Goal: Task Accomplishment & Management: Use online tool/utility

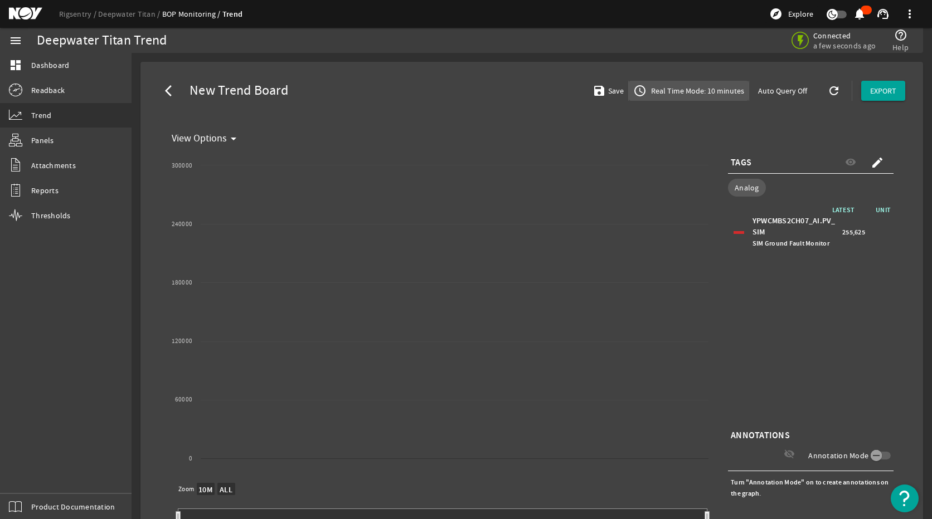
click at [707, 91] on span "Real Time Mode: 10 minutes" at bounding box center [696, 90] width 95 height 11
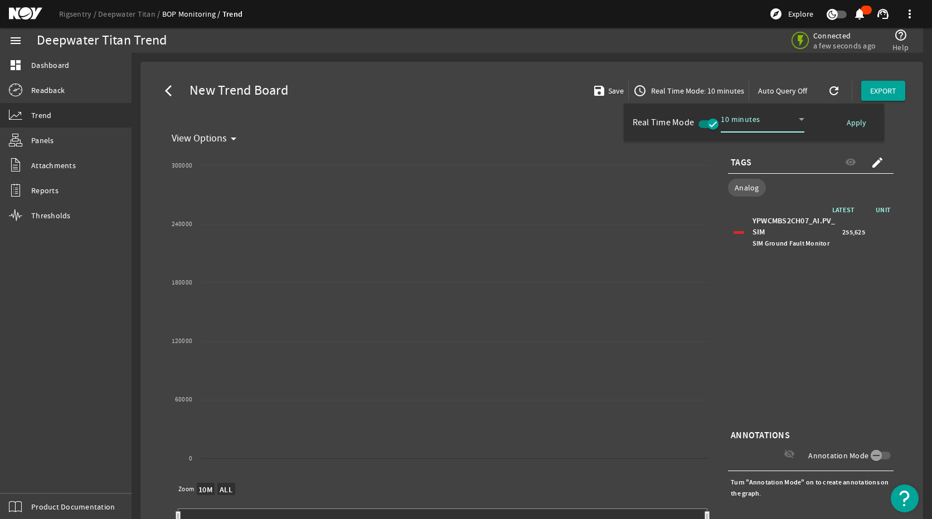
click at [801, 116] on icon at bounding box center [801, 119] width 13 height 13
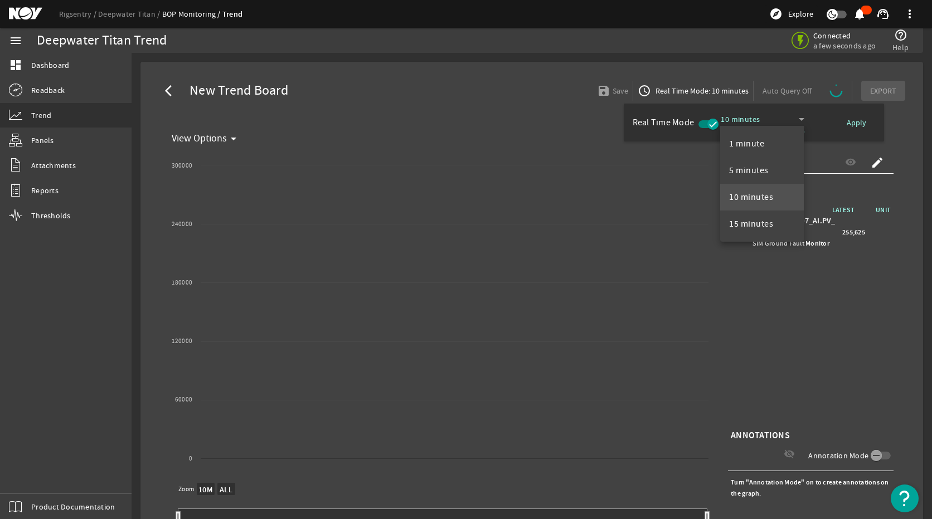
click at [816, 317] on div at bounding box center [466, 259] width 932 height 519
click at [656, 92] on div at bounding box center [466, 259] width 932 height 519
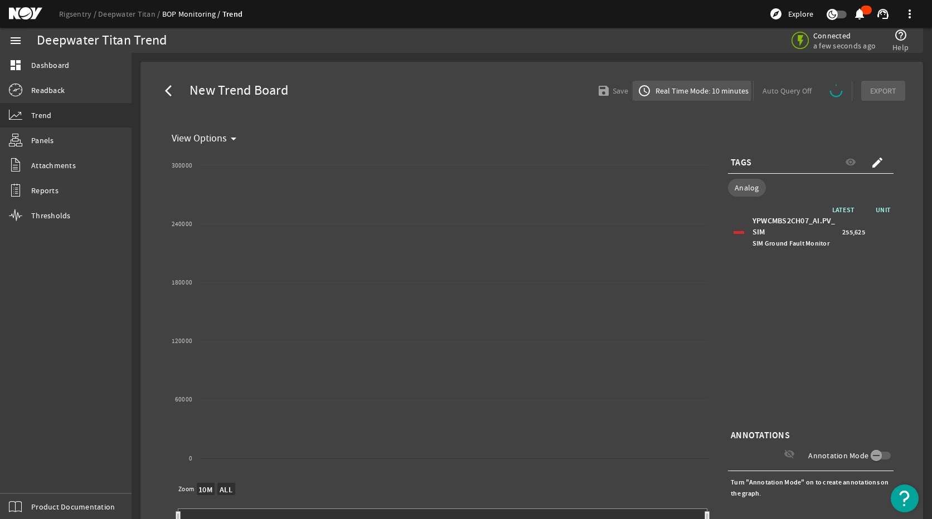
click at [643, 91] on mat-icon "access_time" at bounding box center [644, 90] width 13 height 13
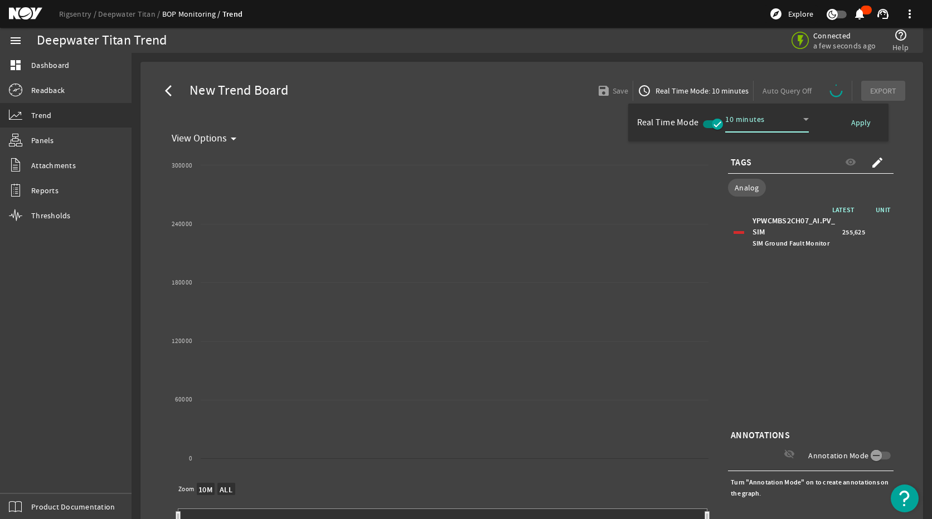
click at [742, 119] on span "10 minutes" at bounding box center [744, 119] width 39 height 10
click at [759, 225] on span "15 minutes" at bounding box center [755, 223] width 44 height 13
click at [796, 309] on div at bounding box center [466, 259] width 932 height 519
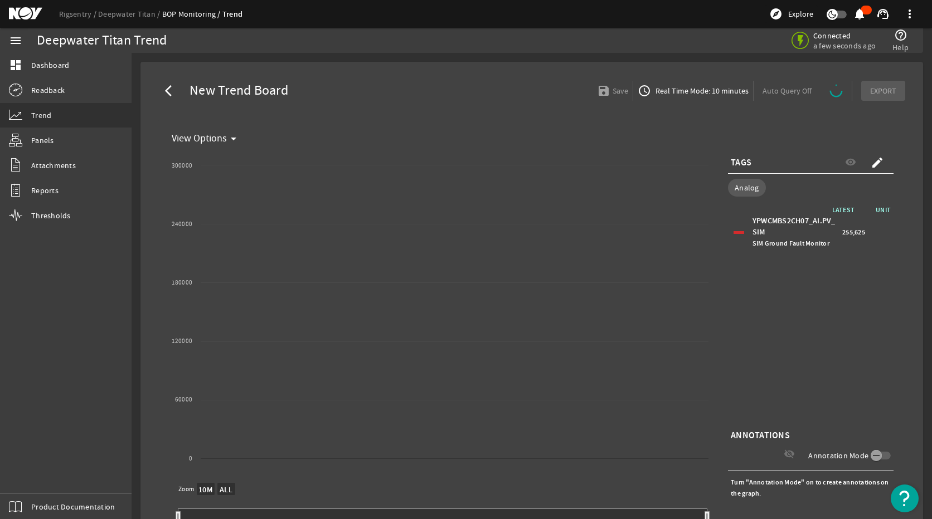
click at [700, 94] on span "Real Time Mode: 10 minutes" at bounding box center [700, 90] width 95 height 11
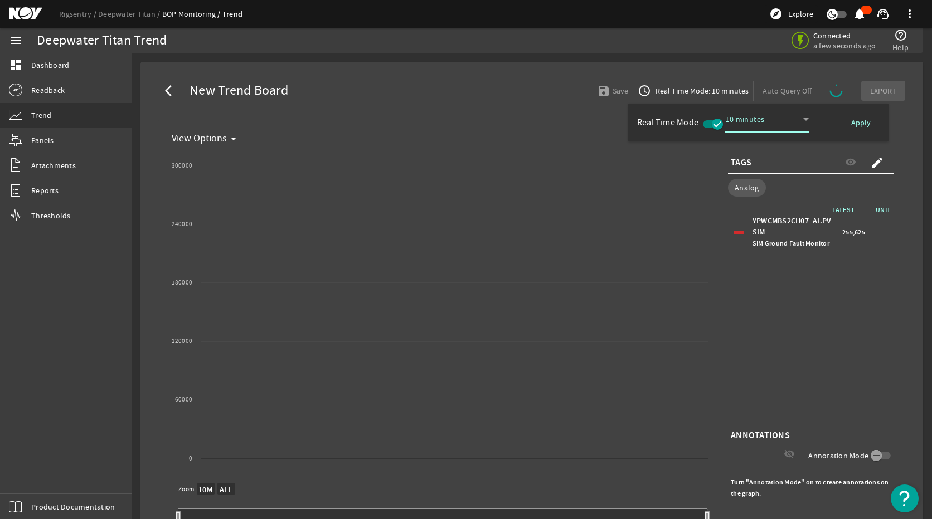
click at [716, 122] on icon "button" at bounding box center [717, 124] width 10 height 10
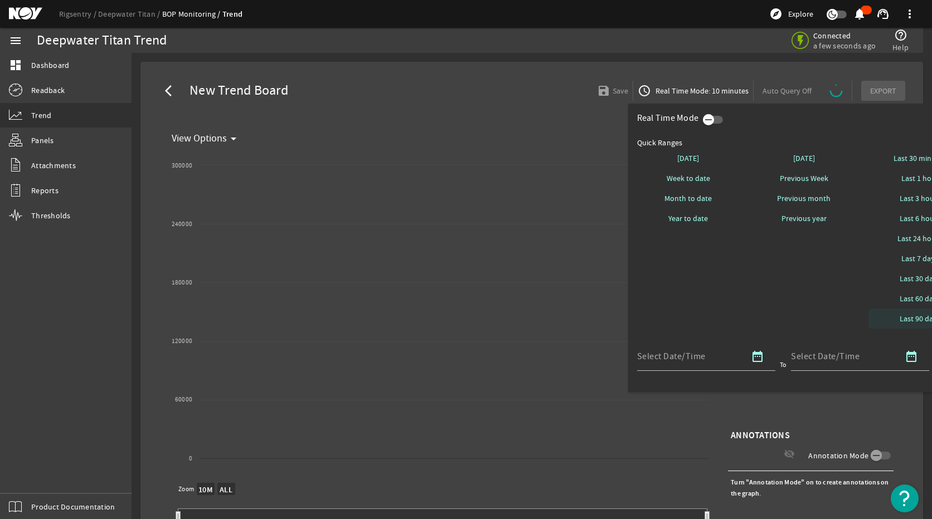
select select "ALL"
click at [906, 222] on span "Last 6 hours" at bounding box center [920, 218] width 41 height 11
select select "10M"
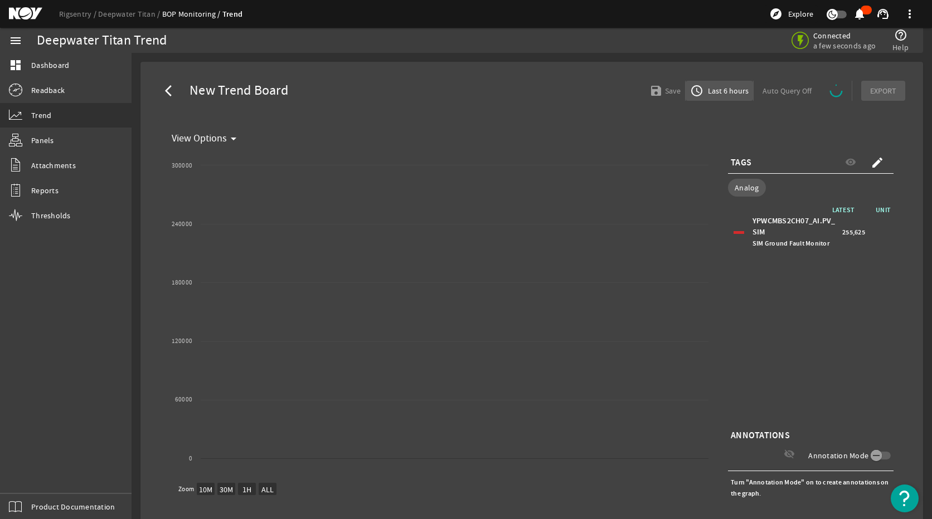
click at [715, 86] on span "Last 6 hours" at bounding box center [727, 90] width 43 height 11
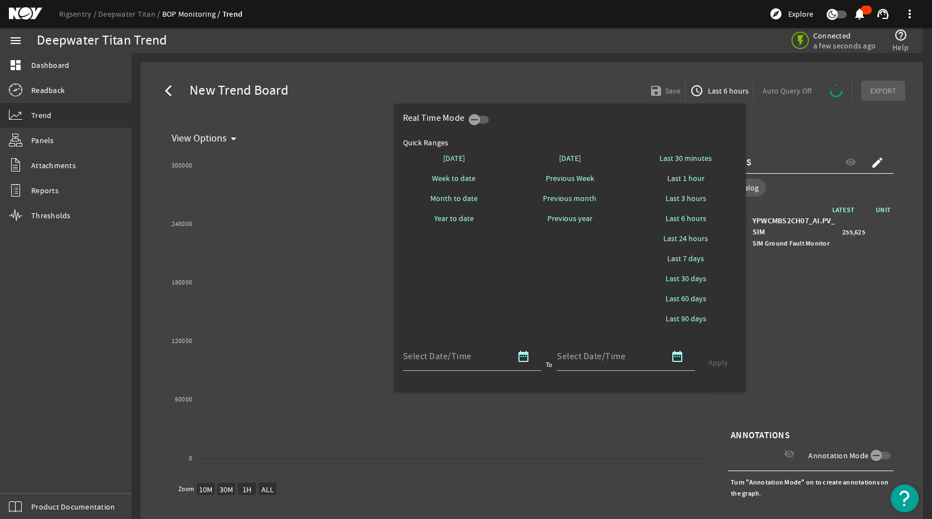
click at [801, 372] on div at bounding box center [466, 259] width 932 height 519
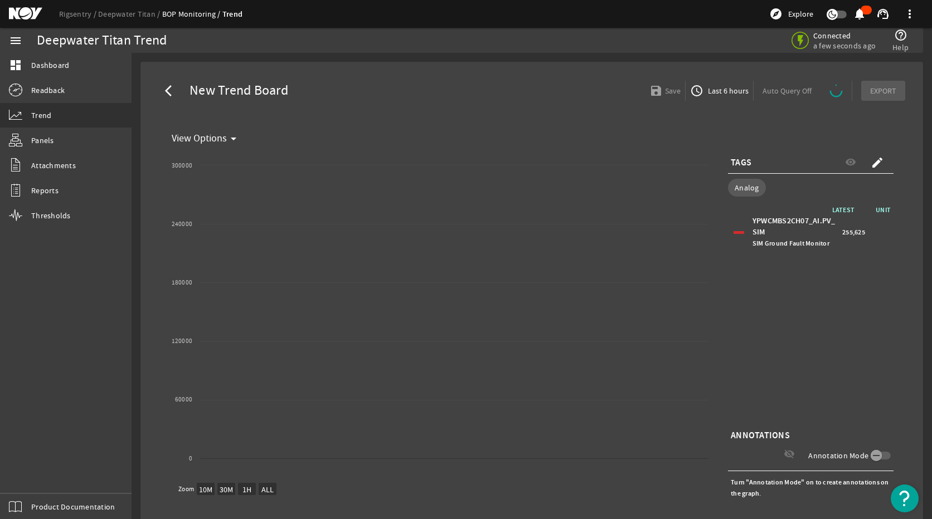
click at [767, 91] on div "Auto Query Off" at bounding box center [803, 91] width 99 height 20
click at [67, 70] on span "Dashboard" at bounding box center [50, 65] width 38 height 11
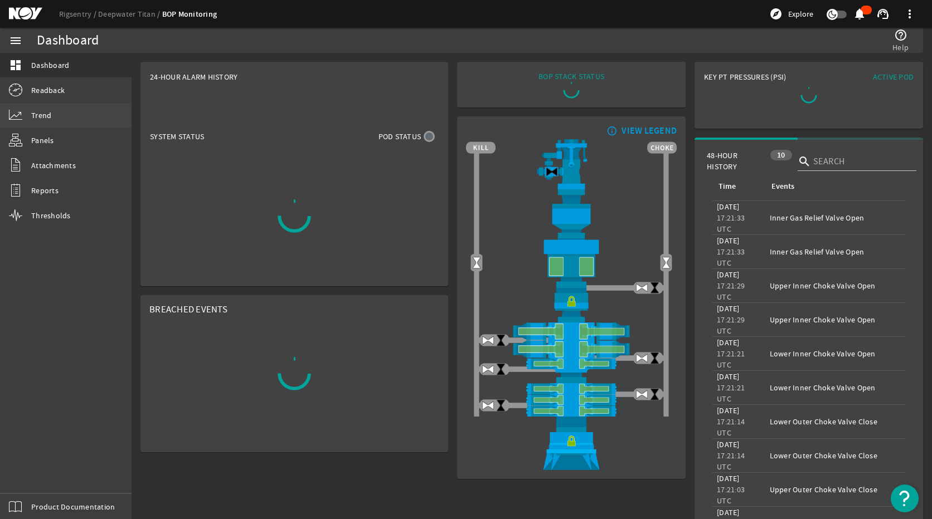
click at [66, 118] on link "Trend" at bounding box center [66, 115] width 132 height 25
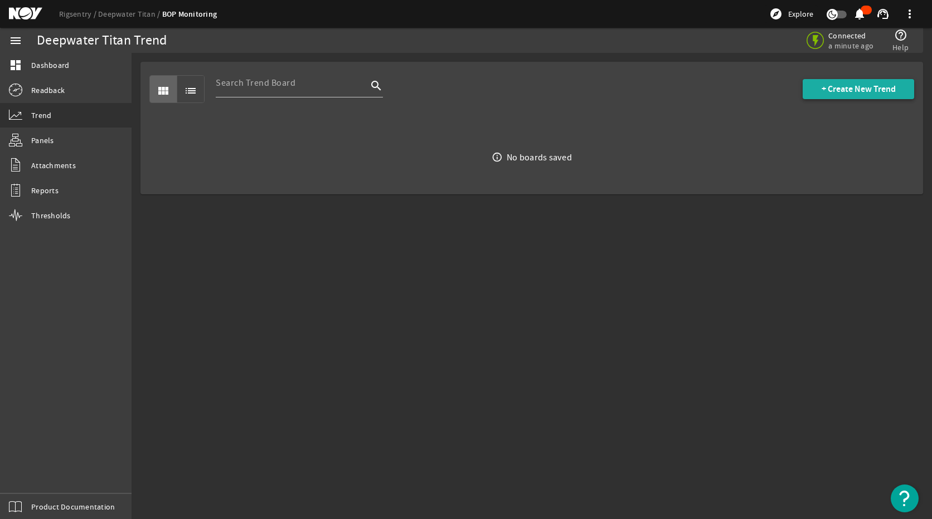
click at [861, 89] on span "+ Create New Trend" at bounding box center [859, 89] width 74 height 11
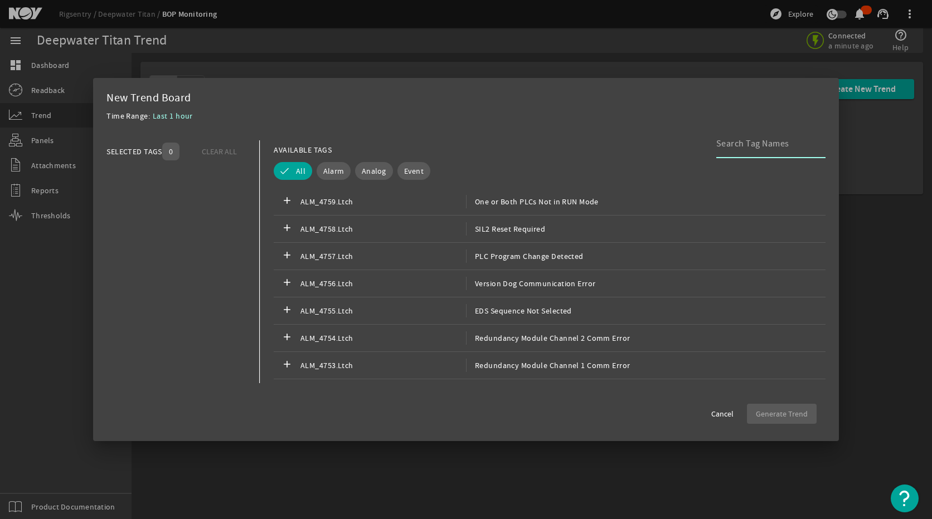
click at [740, 147] on input at bounding box center [766, 143] width 100 height 13
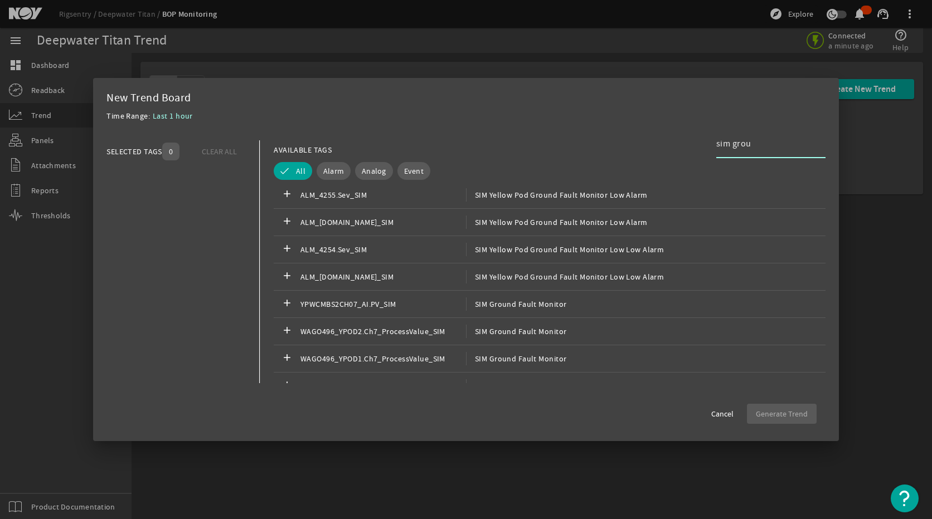
scroll to position [502, 0]
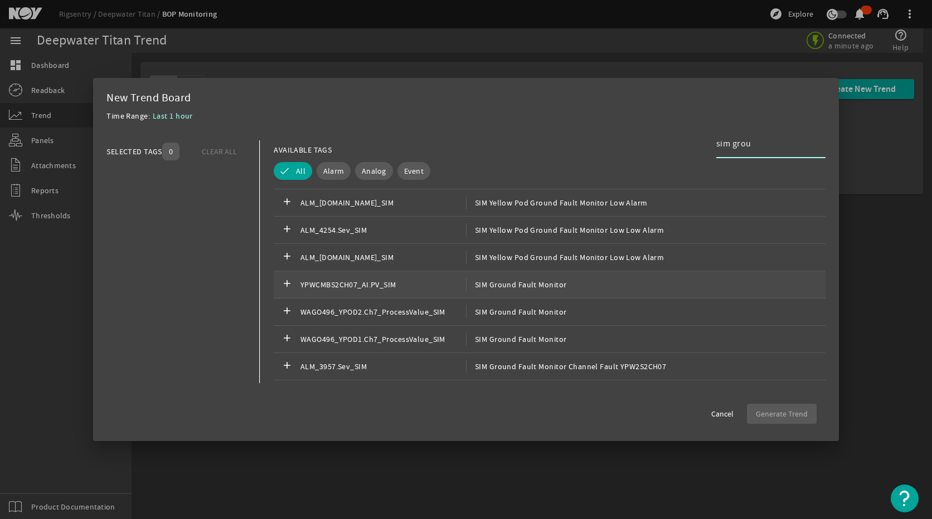
type input "sim grou"
click at [528, 291] on span "SIM Ground Fault Monitor" at bounding box center [516, 284] width 101 height 13
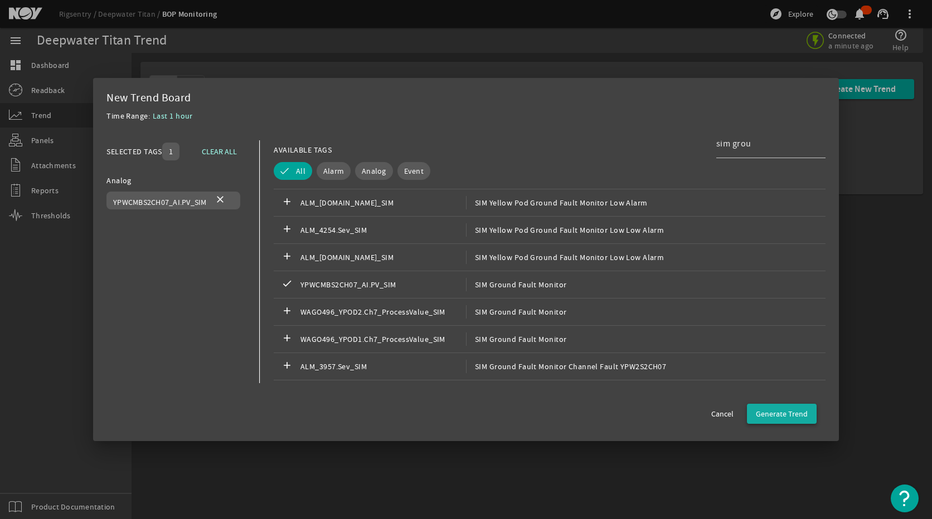
click at [799, 410] on span "Generate Trend" at bounding box center [782, 414] width 52 height 11
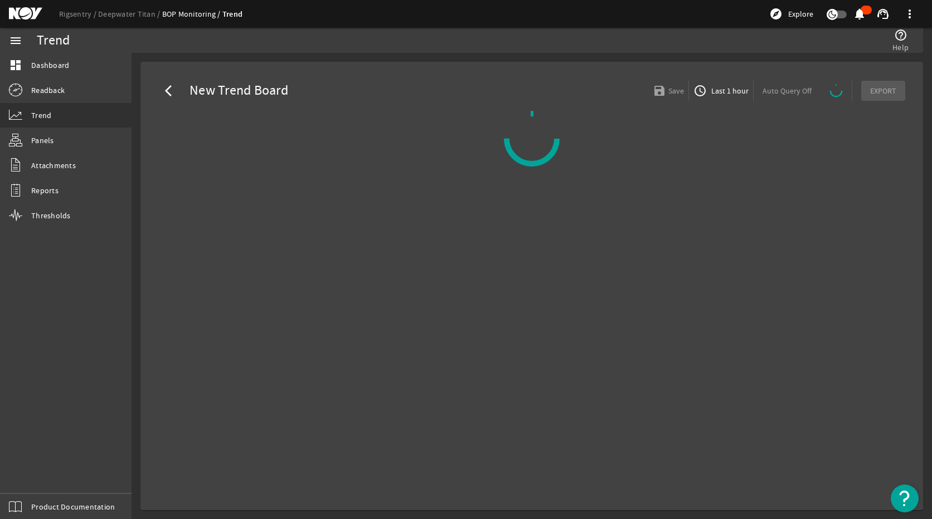
select select "ALL"
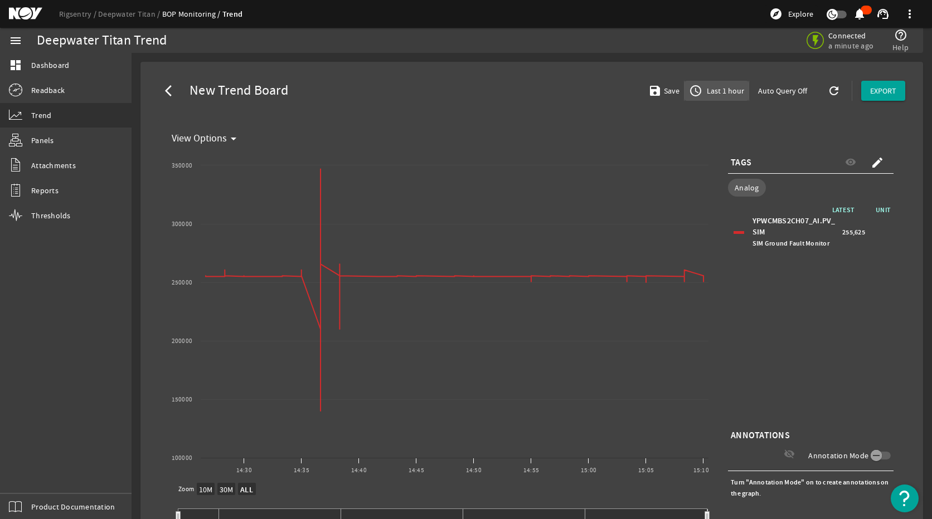
click at [717, 86] on span "Last 1 hour" at bounding box center [724, 90] width 40 height 11
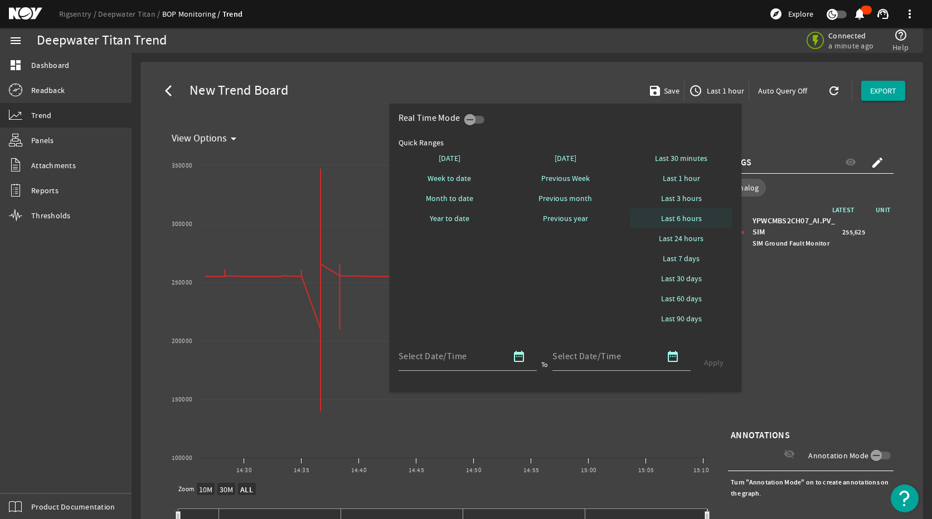
click at [702, 220] on span at bounding box center [681, 218] width 103 height 27
select select "10M"
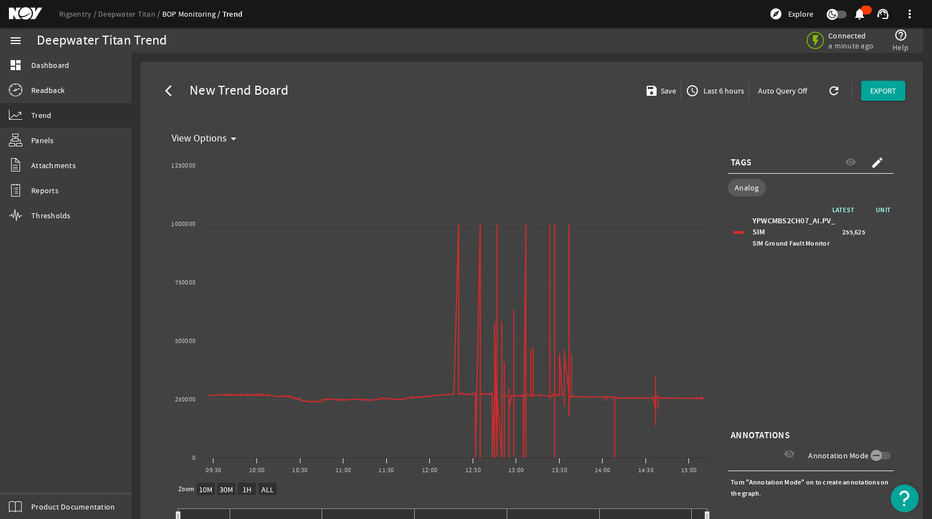
click at [721, 91] on span "Last 6 hours" at bounding box center [722, 90] width 43 height 11
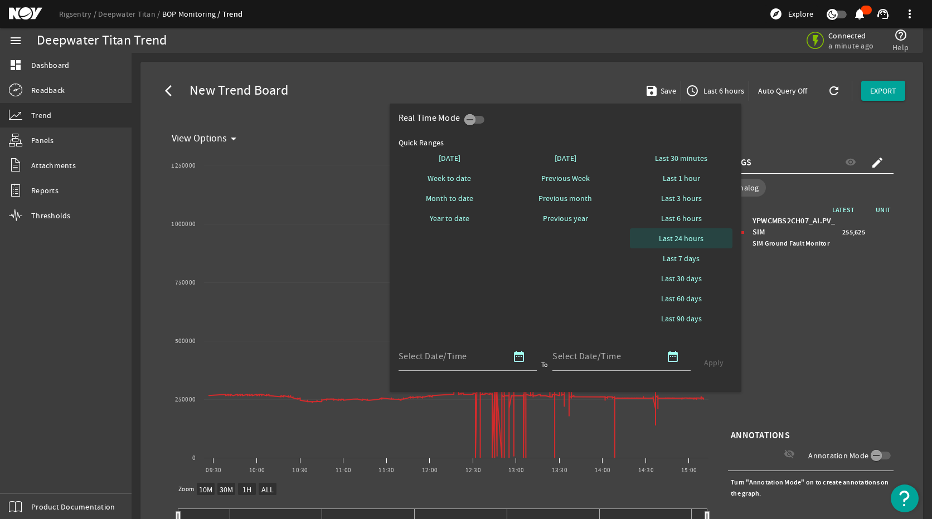
click at [699, 240] on span "Last 24 hours" at bounding box center [681, 238] width 45 height 11
select select "10M"
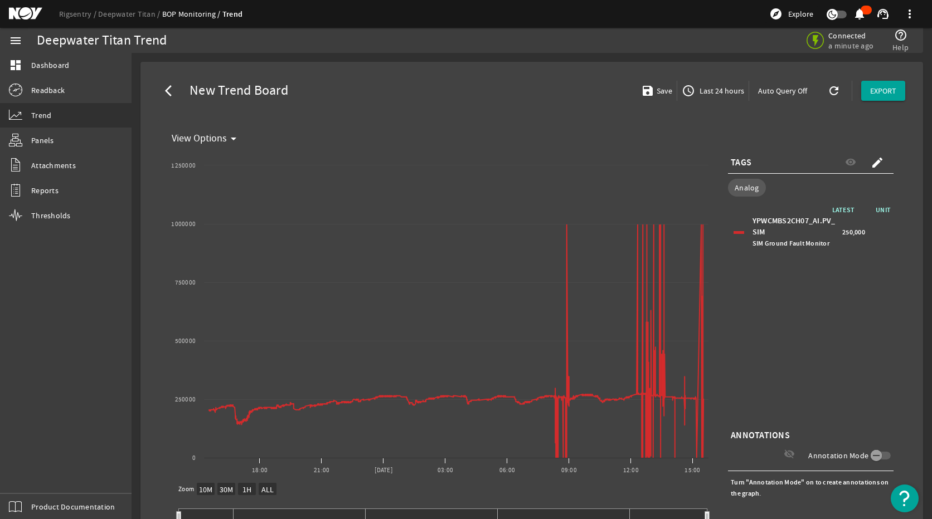
click at [808, 400] on div "LATEST UNIT YPWCMBS2CH07_AI.PV_SIM SIM Ground Fault Monitor 250,000" at bounding box center [811, 316] width 166 height 223
click at [715, 93] on span "Last 24 hours" at bounding box center [720, 90] width 47 height 11
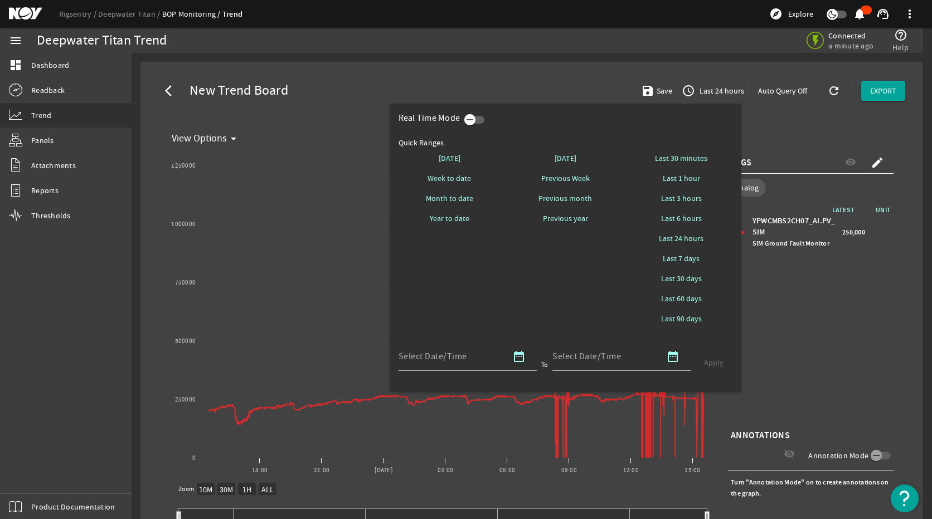
click at [483, 120] on span "button" at bounding box center [474, 120] width 20 height 8
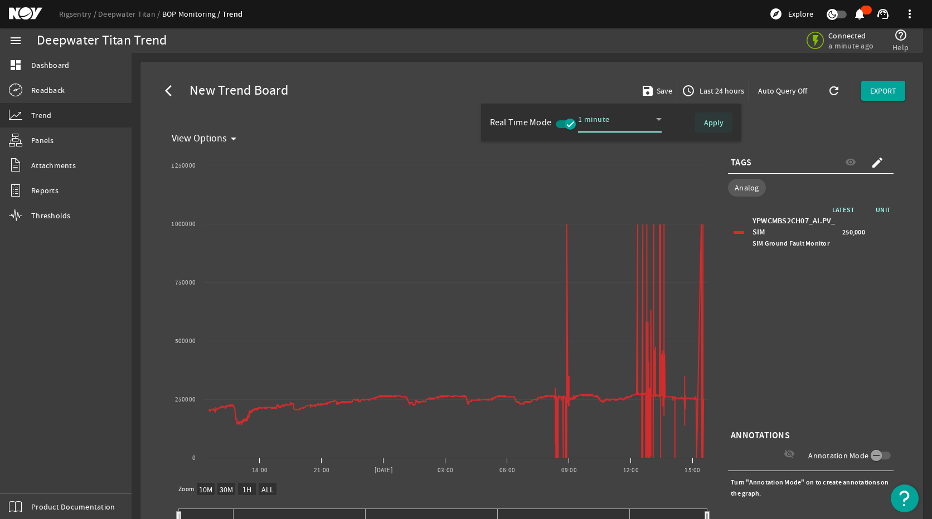
click at [716, 122] on span "Apply" at bounding box center [714, 122] width 20 height 11
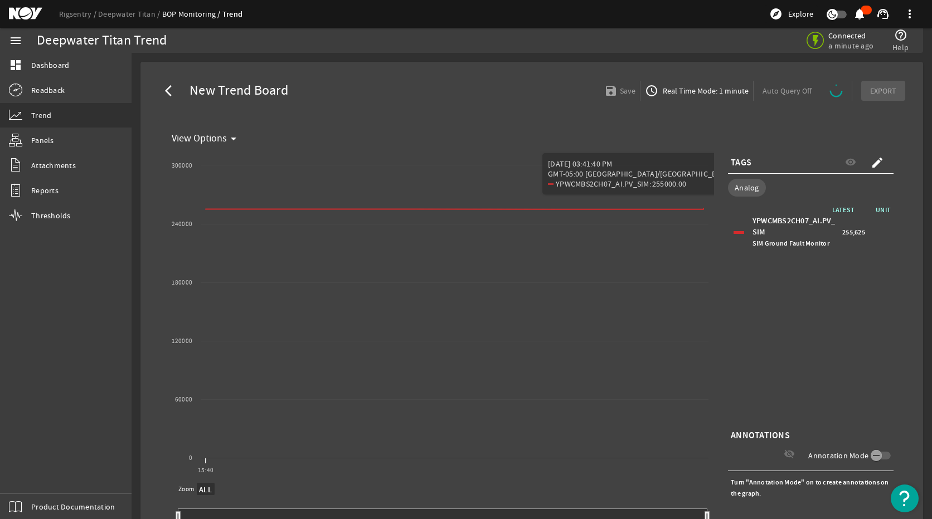
click at [675, 95] on span "Real Time Mode: 1 minute" at bounding box center [704, 90] width 88 height 11
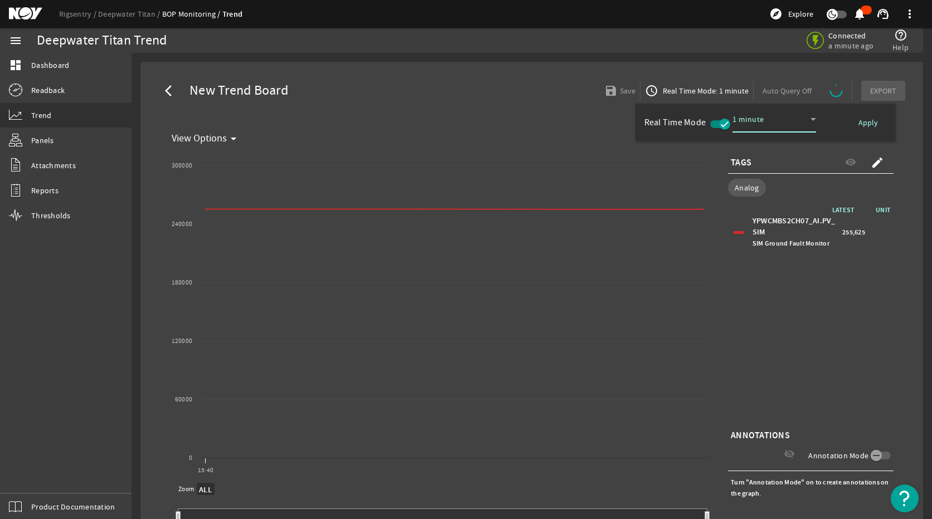
click at [497, 208] on div at bounding box center [466, 259] width 932 height 519
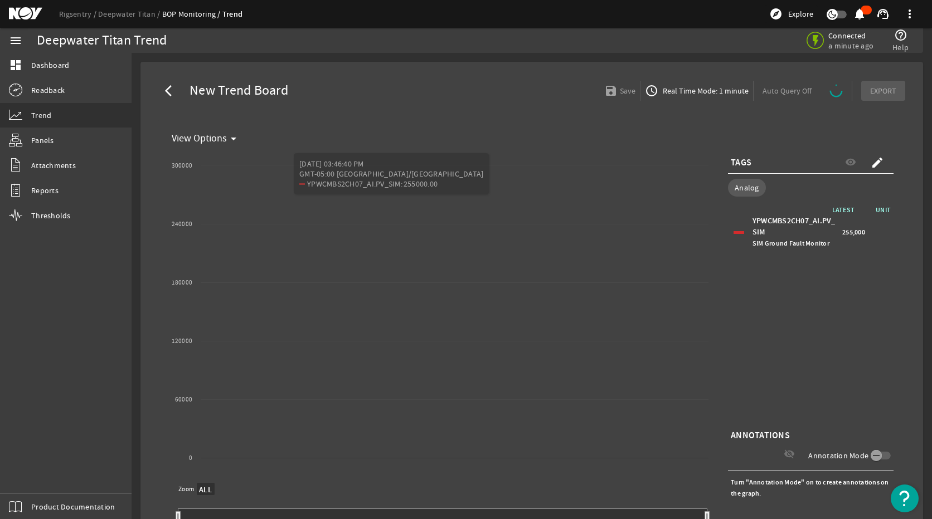
click at [692, 94] on span "Real Time Mode: 1 minute" at bounding box center [704, 90] width 88 height 11
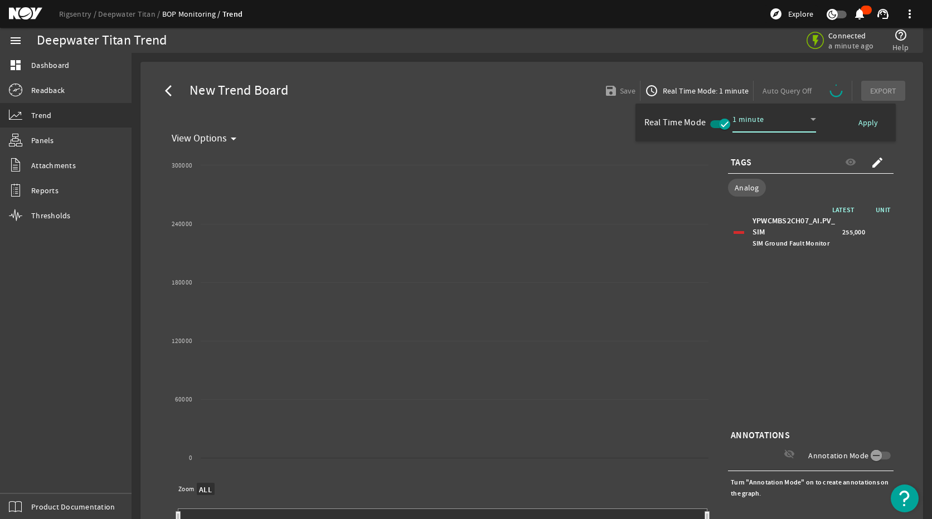
click at [715, 91] on div at bounding box center [466, 259] width 932 height 519
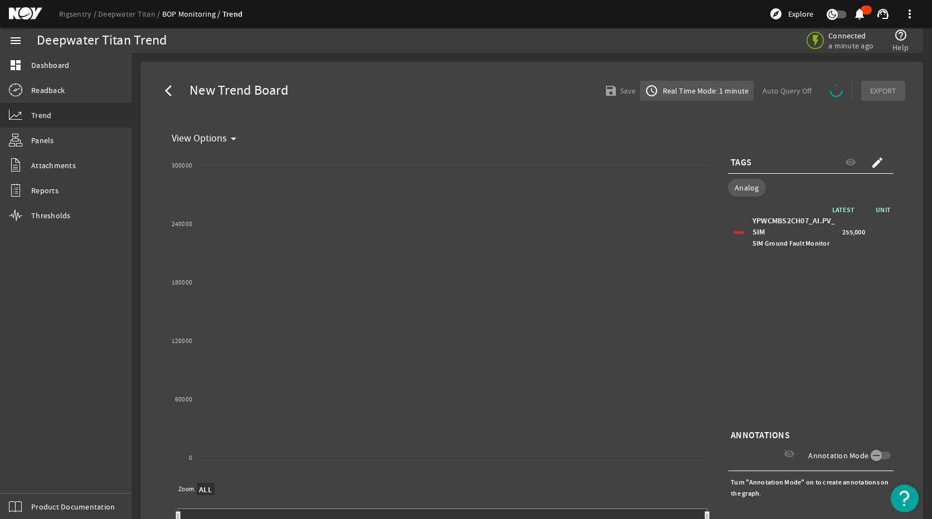
click at [729, 96] on span "Real Time Mode: 1 minute" at bounding box center [704, 90] width 88 height 11
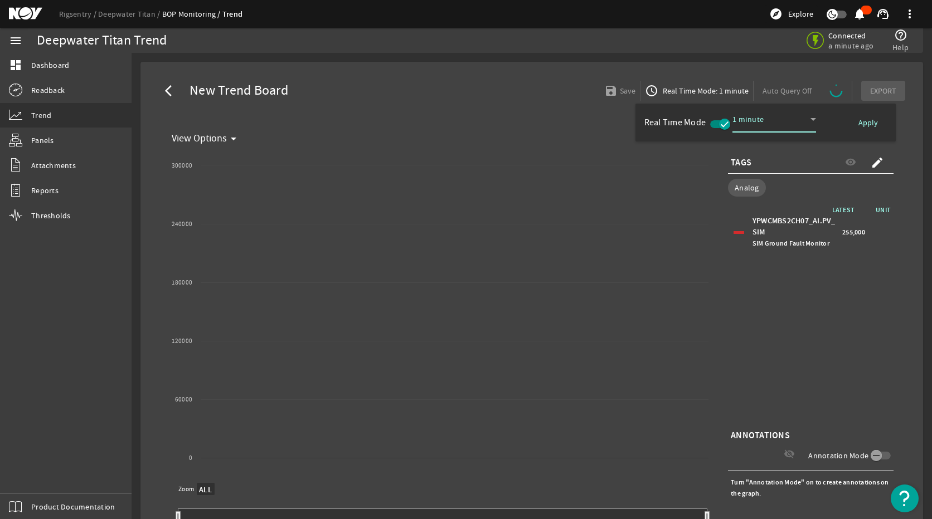
select select "ALL"
click at [683, 94] on div at bounding box center [466, 259] width 932 height 519
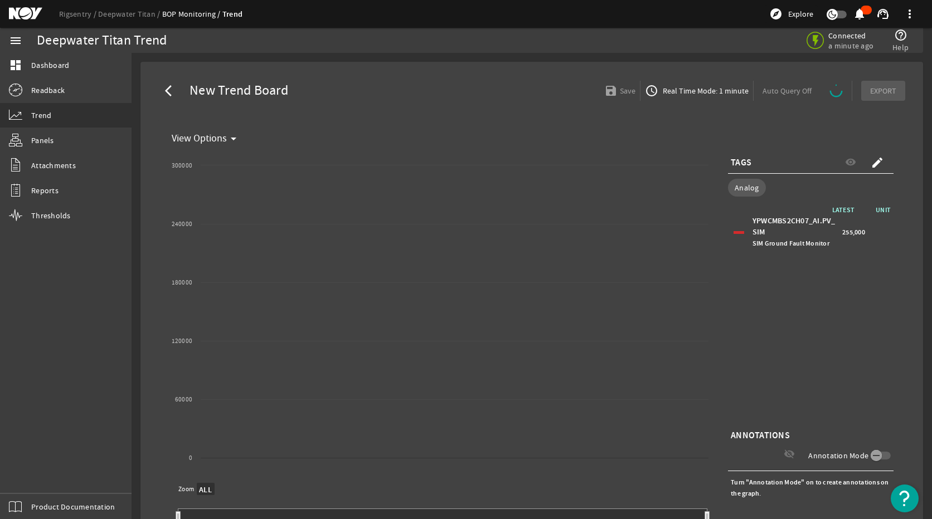
click at [660, 86] on span "Real Time Mode: 1 minute" at bounding box center [704, 90] width 88 height 11
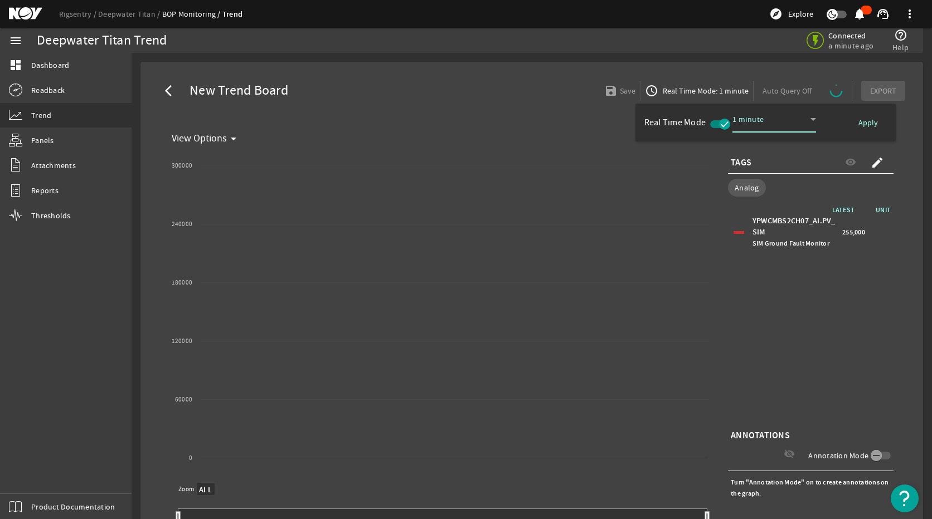
click at [818, 118] on icon at bounding box center [812, 119] width 13 height 13
click at [853, 387] on div at bounding box center [466, 259] width 932 height 519
click at [780, 234] on div at bounding box center [466, 259] width 932 height 519
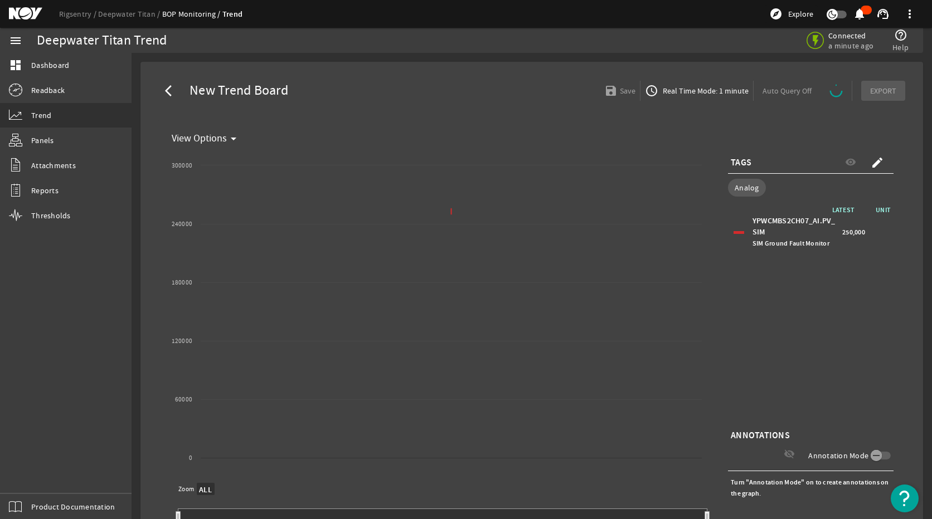
select select "ALL"
click at [663, 92] on span "Real Time Mode: 1 minute" at bounding box center [704, 90] width 88 height 11
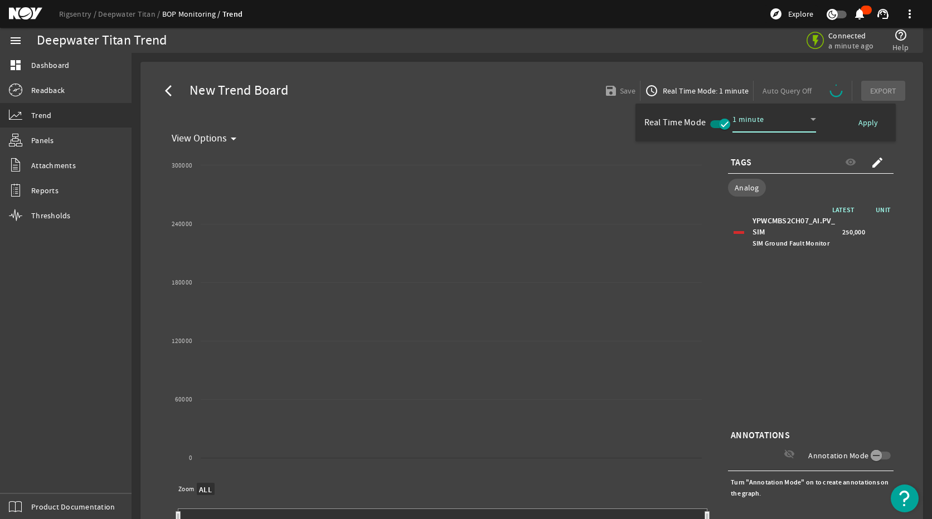
click at [810, 120] on icon at bounding box center [812, 119] width 13 height 13
click at [810, 120] on div at bounding box center [466, 259] width 932 height 519
click at [720, 124] on icon "button" at bounding box center [725, 124] width 10 height 10
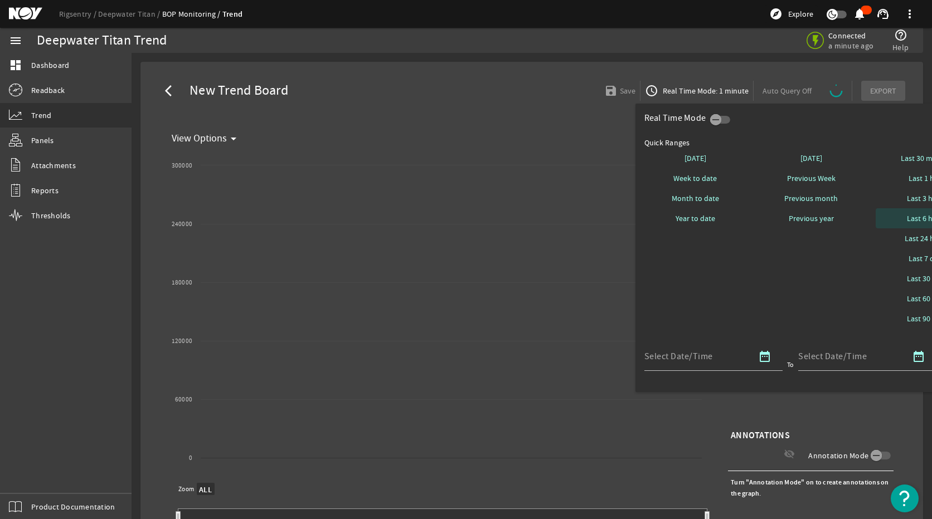
click at [917, 213] on span at bounding box center [927, 218] width 103 height 27
select select "10M"
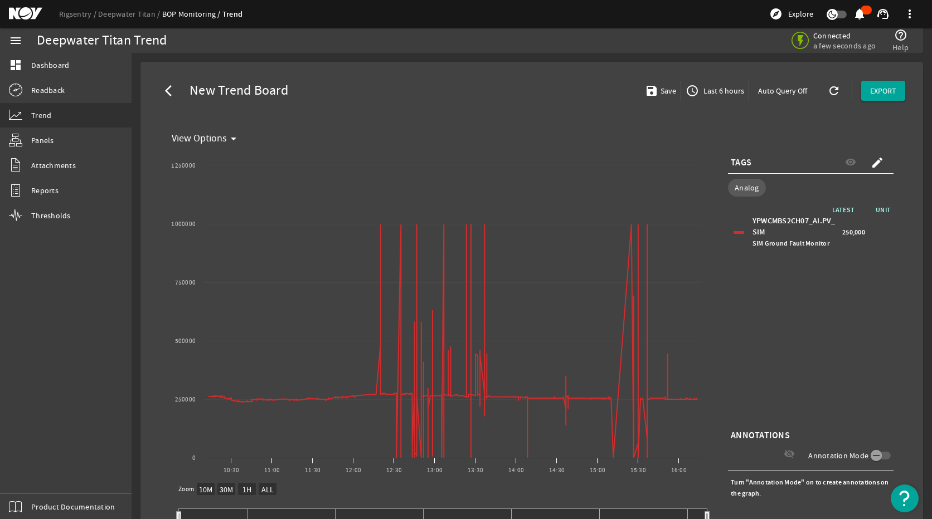
click at [717, 94] on span "Last 6 hours" at bounding box center [722, 90] width 43 height 11
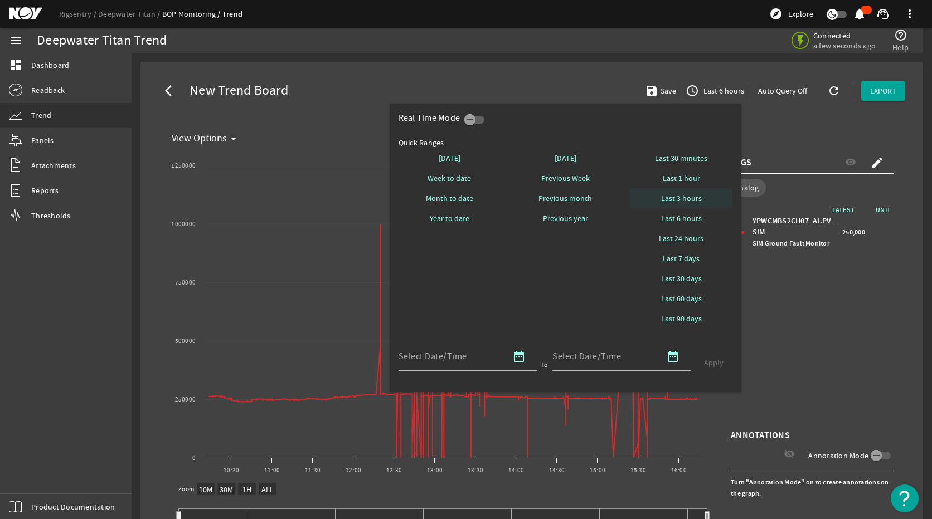
click at [687, 193] on span at bounding box center [681, 198] width 103 height 27
select select "10M"
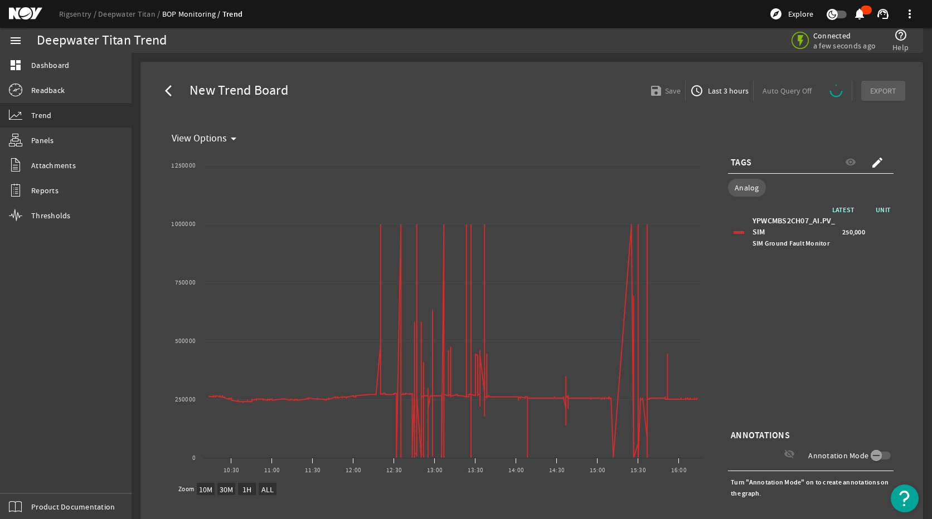
click at [713, 94] on span "Last 3 hours" at bounding box center [727, 90] width 43 height 11
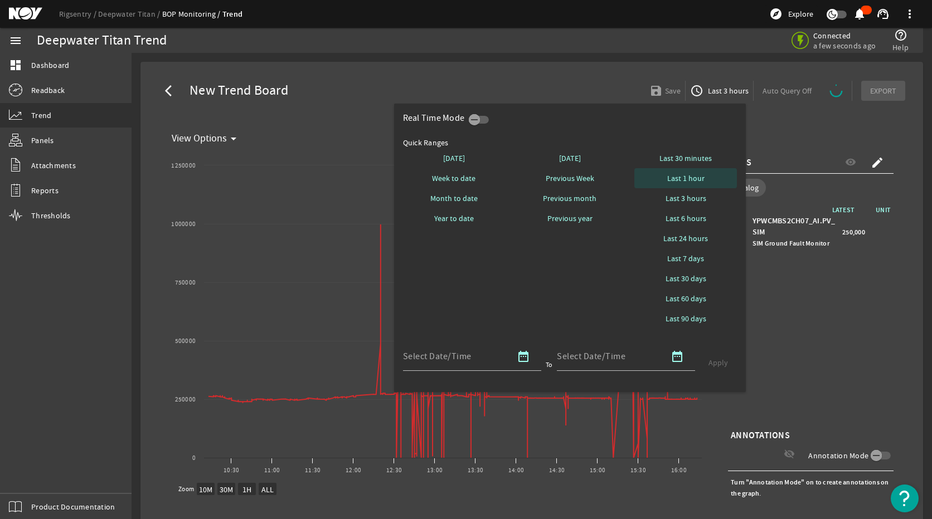
click at [708, 176] on span at bounding box center [685, 178] width 103 height 27
select select "10M"
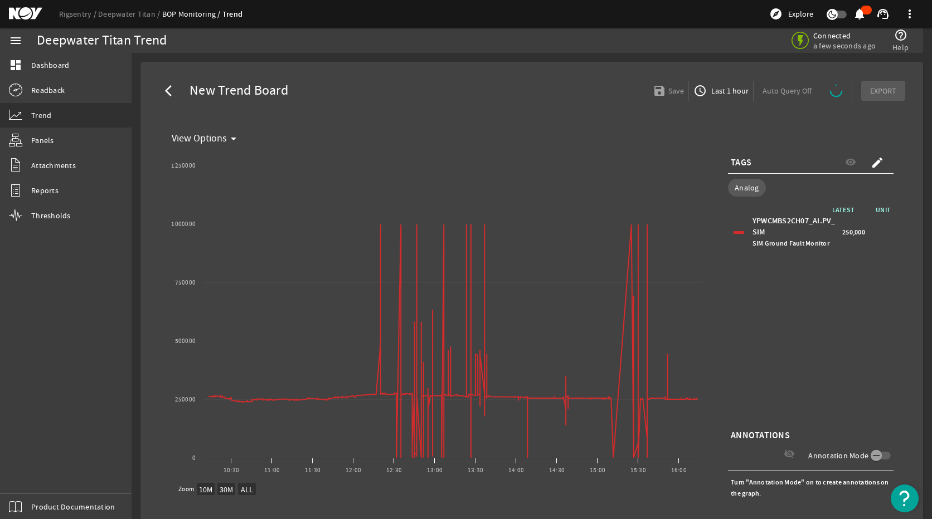
click at [862, 341] on div "LATEST UNIT YPWCMBS2CH07_AI.PV_SIM SIM Ground Fault Monitor 250,000" at bounding box center [811, 316] width 166 height 223
click at [719, 99] on span "button" at bounding box center [721, 90] width 64 height 27
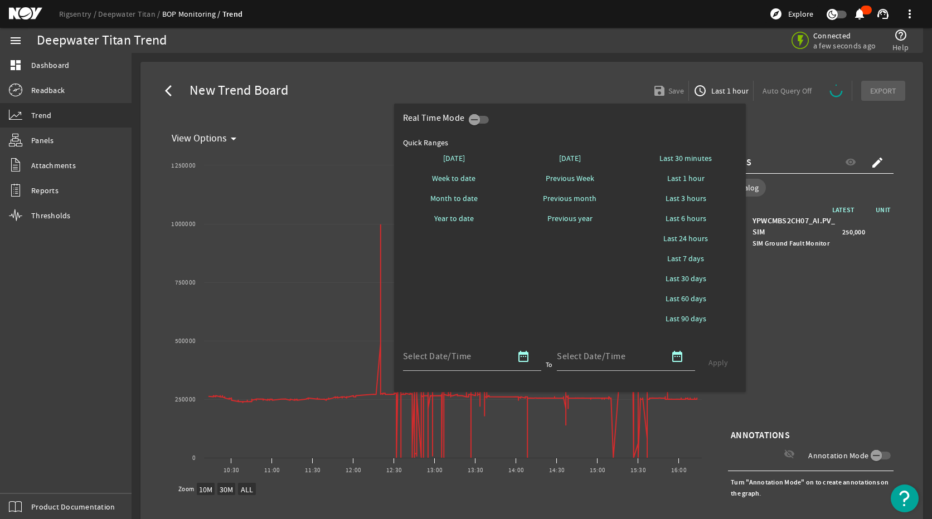
click at [800, 391] on div at bounding box center [466, 259] width 932 height 519
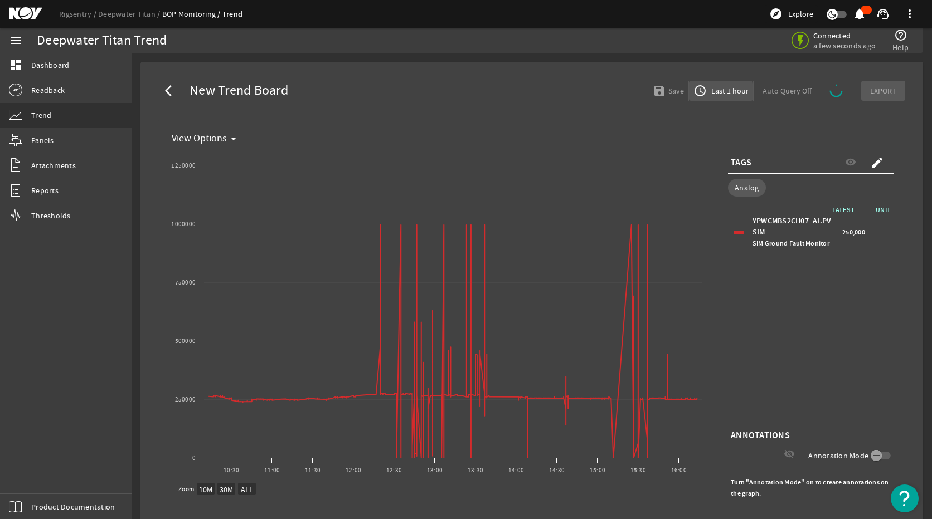
click at [709, 93] on span "Last 1 hour" at bounding box center [729, 90] width 40 height 11
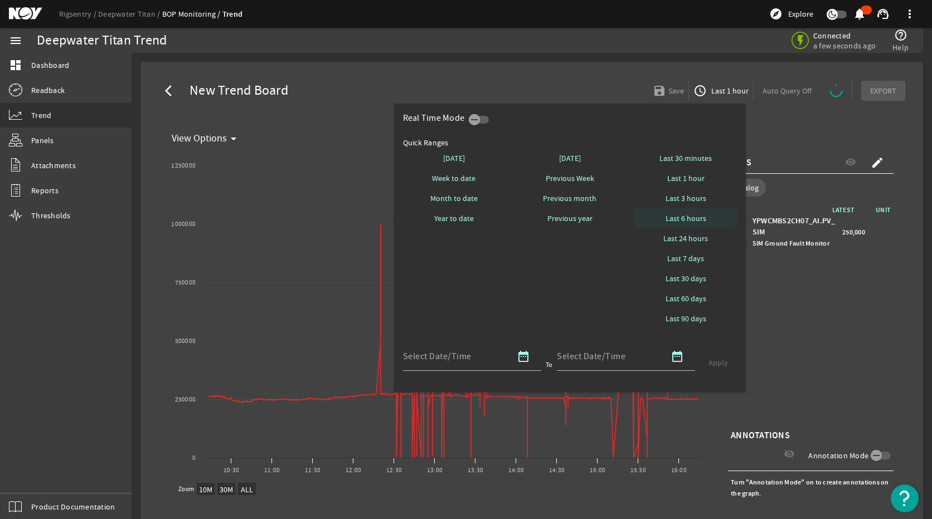
click at [692, 215] on span "Last 6 hours" at bounding box center [685, 218] width 41 height 11
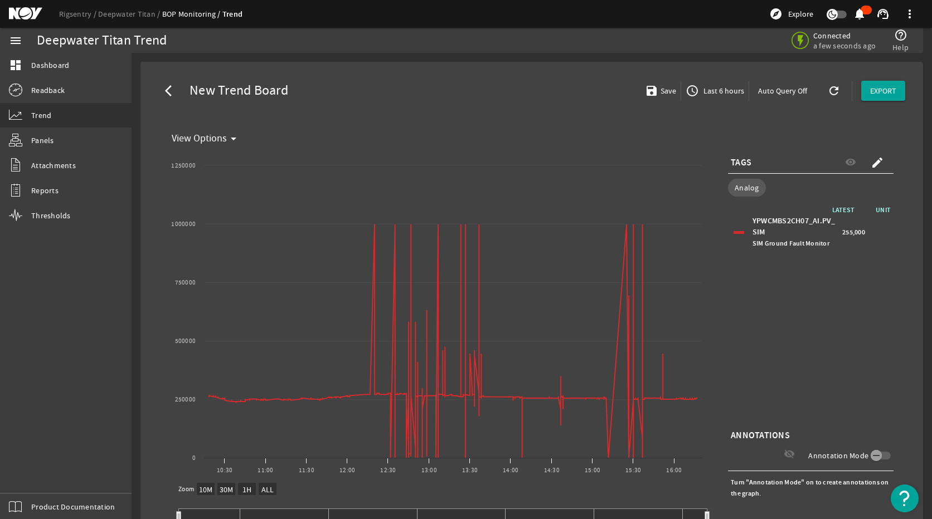
click at [782, 313] on div "LATEST UNIT YPWCMBS2CH07_AI.PV_SIM SIM Ground Fault Monitor 255,000" at bounding box center [811, 316] width 166 height 223
click at [893, 374] on mat-card "View Options arrow_drop_down Created with Highcharts 11.1.0 View Options 10:30 …" at bounding box center [531, 339] width 747 height 439
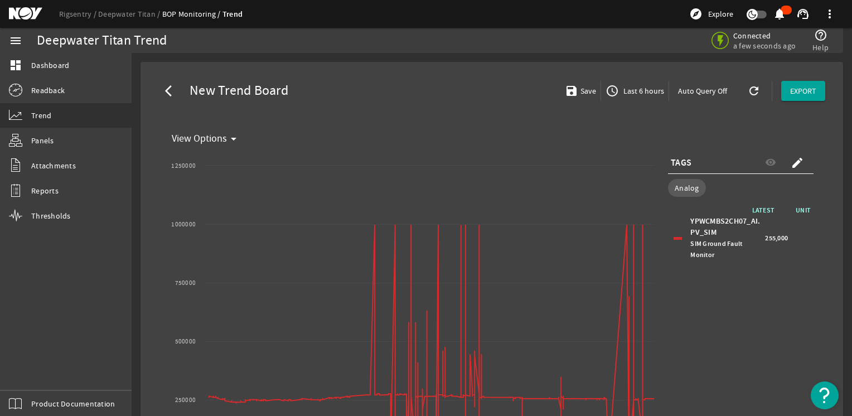
select select "ALL"
